Goal: Task Accomplishment & Management: Use online tool/utility

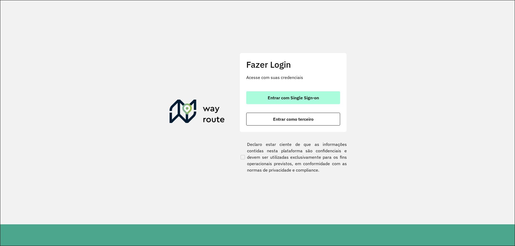
click at [318, 99] on span "Entrar com Single Sign-on" at bounding box center [292, 98] width 51 height 4
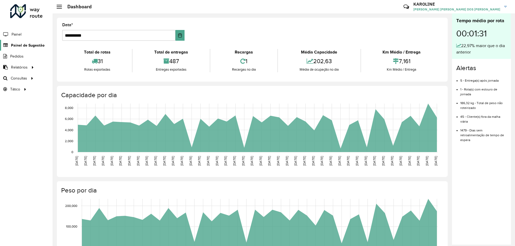
click at [25, 47] on span "Painel de Sugestão" at bounding box center [28, 46] width 34 height 6
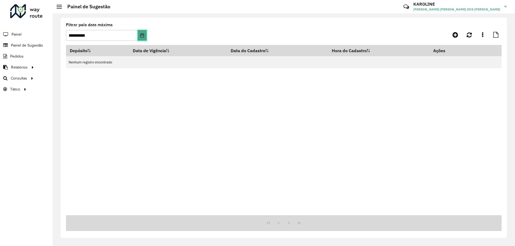
click at [139, 33] on button "Choose Date" at bounding box center [141, 35] width 9 height 11
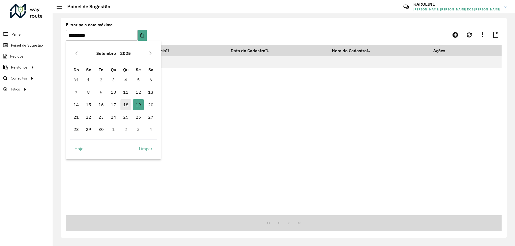
click at [126, 106] on span "18" at bounding box center [125, 104] width 11 height 11
type input "**********"
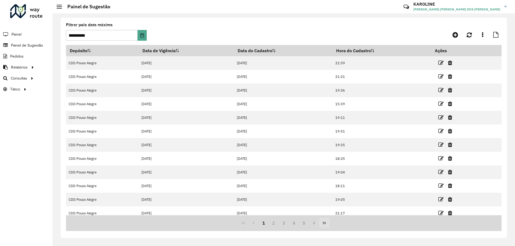
click at [325, 227] on button "Last Page" at bounding box center [324, 223] width 10 height 10
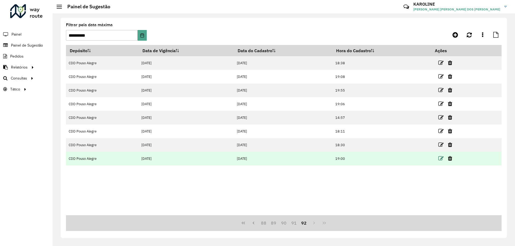
click at [441, 158] on icon at bounding box center [440, 158] width 5 height 5
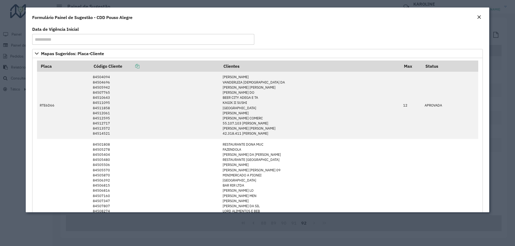
click at [476, 19] on button "Close" at bounding box center [479, 17] width 8 height 7
